Goal: Obtain resource: Download file/media

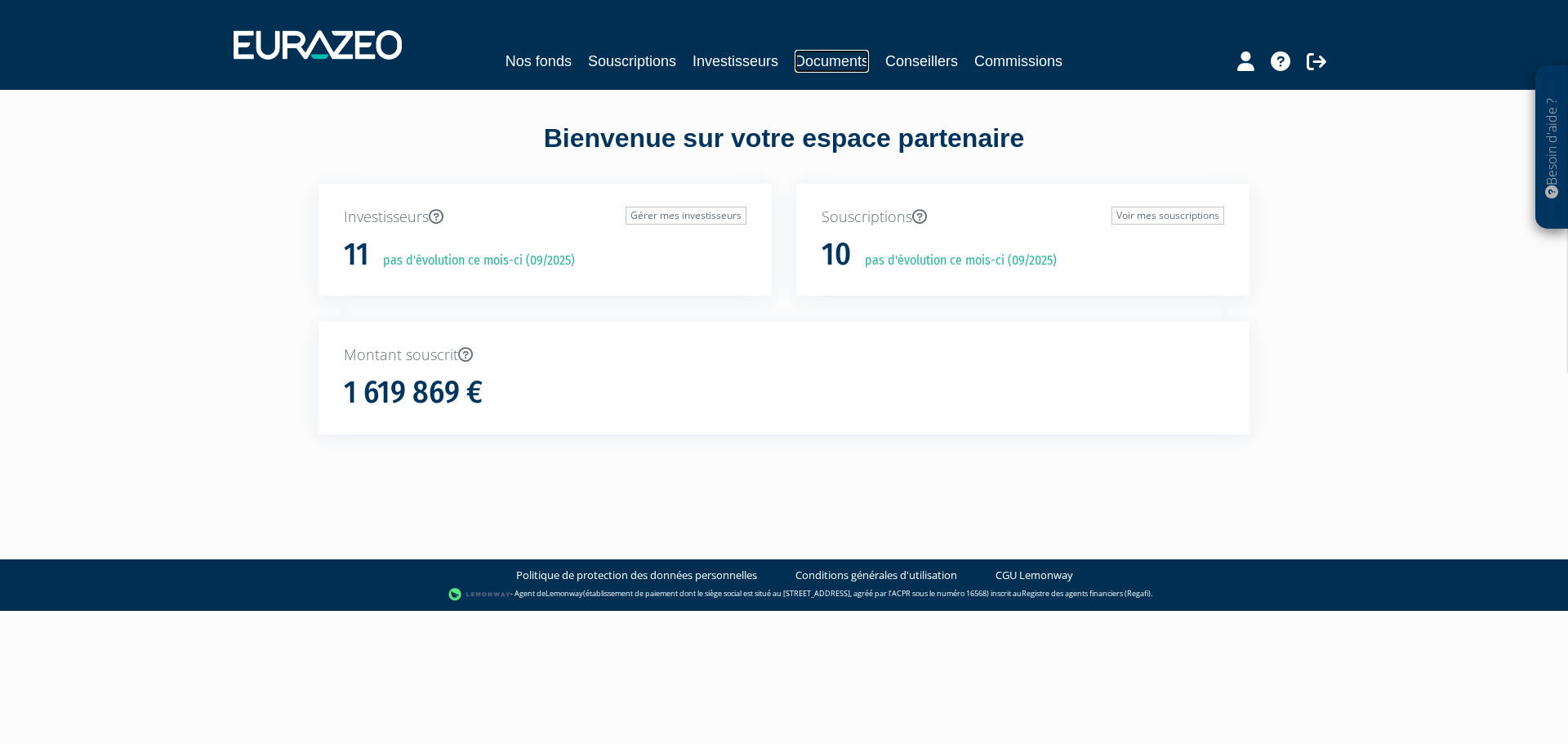
click at [845, 64] on link "Documents" at bounding box center [831, 61] width 74 height 23
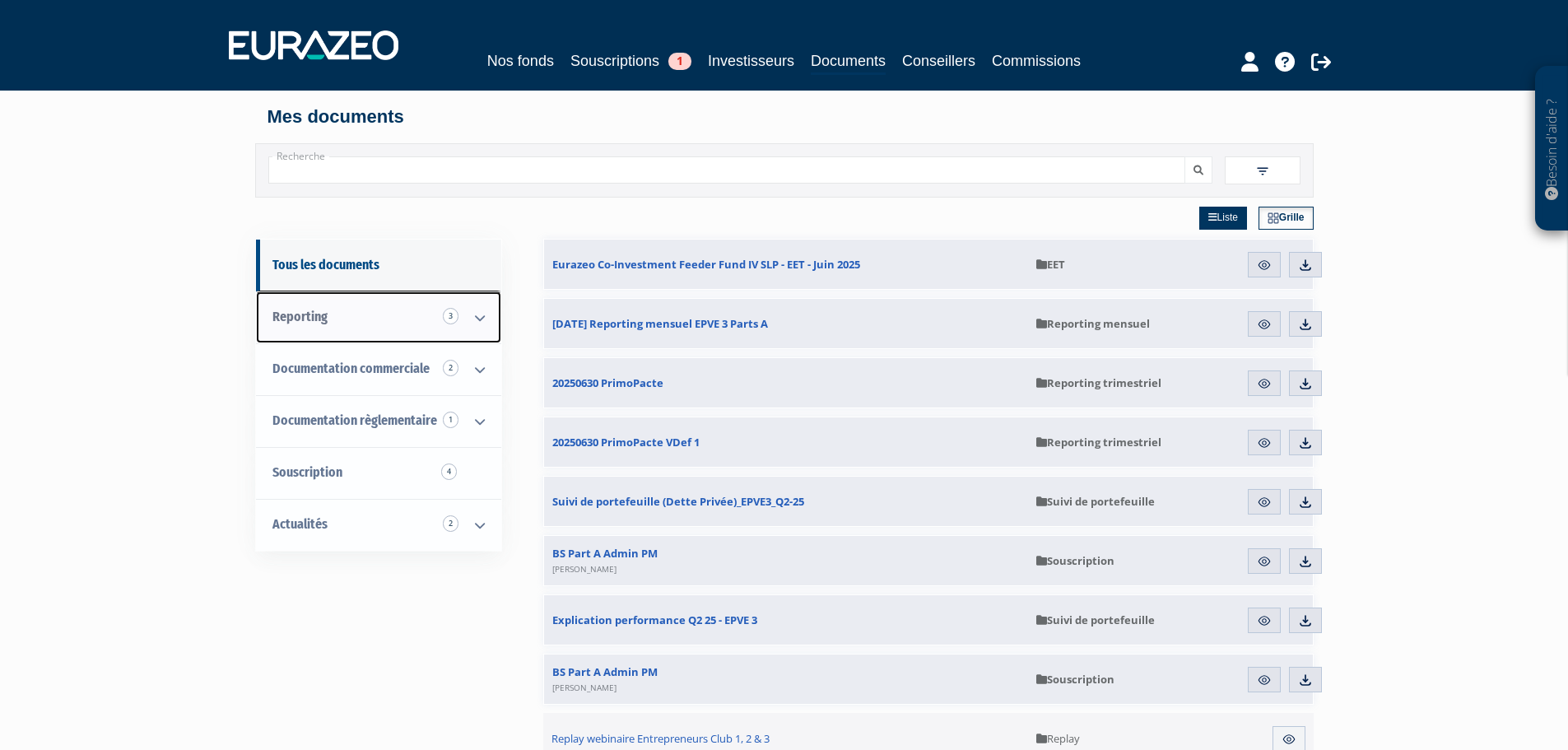
click at [397, 307] on link "Reporting 3" at bounding box center [378, 318] width 245 height 52
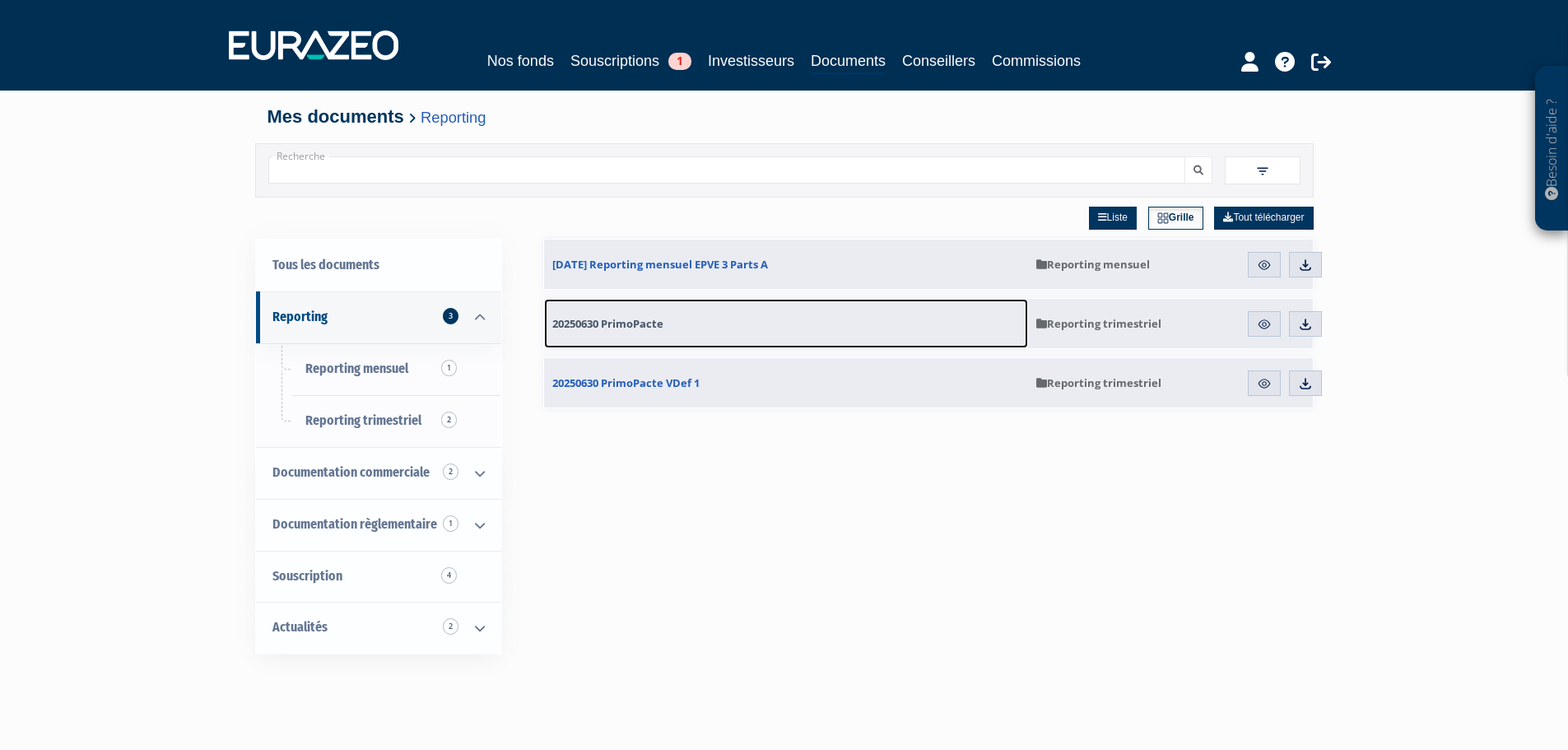
click at [634, 318] on span "20250630 PrimoPacte" at bounding box center [608, 323] width 111 height 15
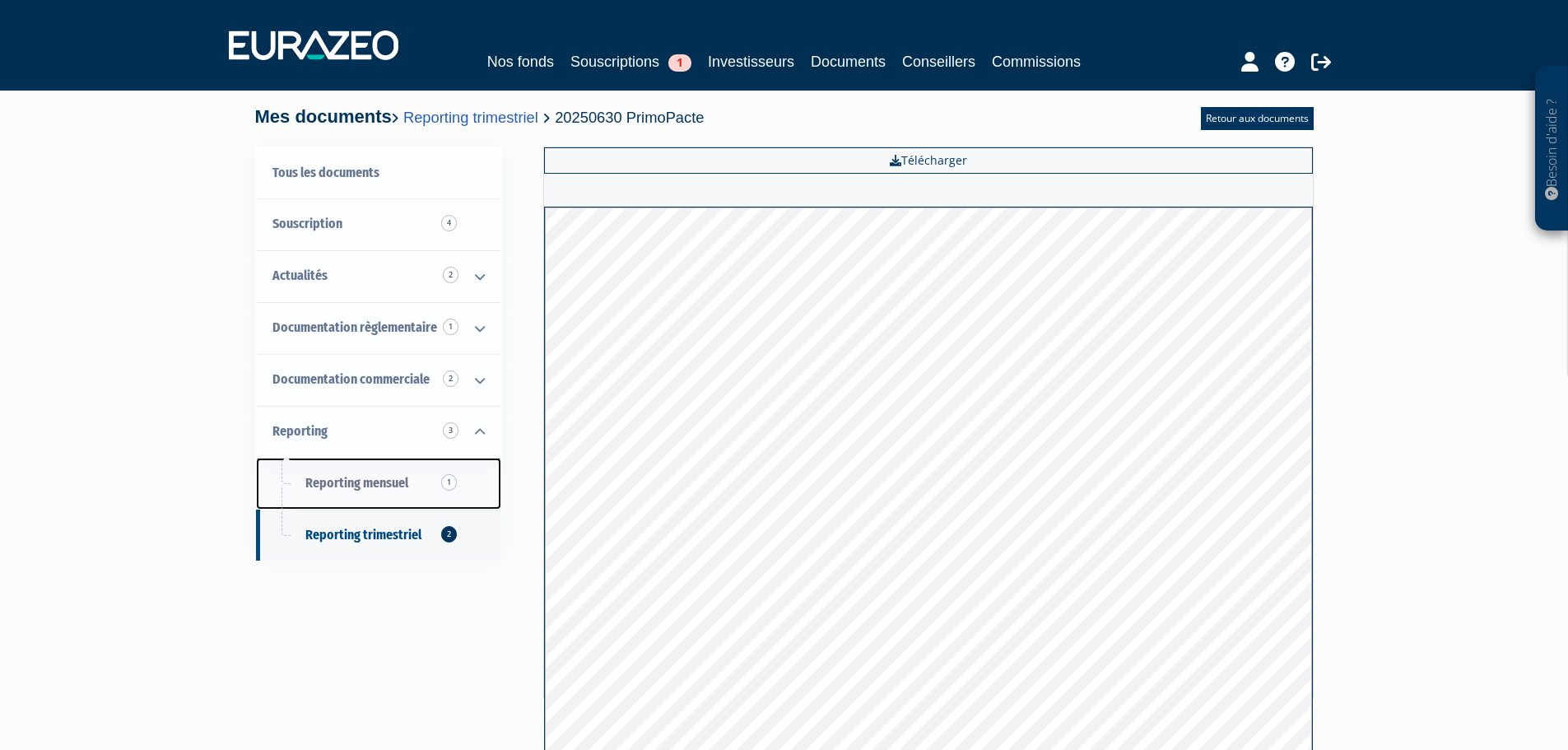
click at [340, 483] on span "Reporting mensuel 1" at bounding box center [357, 482] width 103 height 16
